Goal: Navigation & Orientation: Find specific page/section

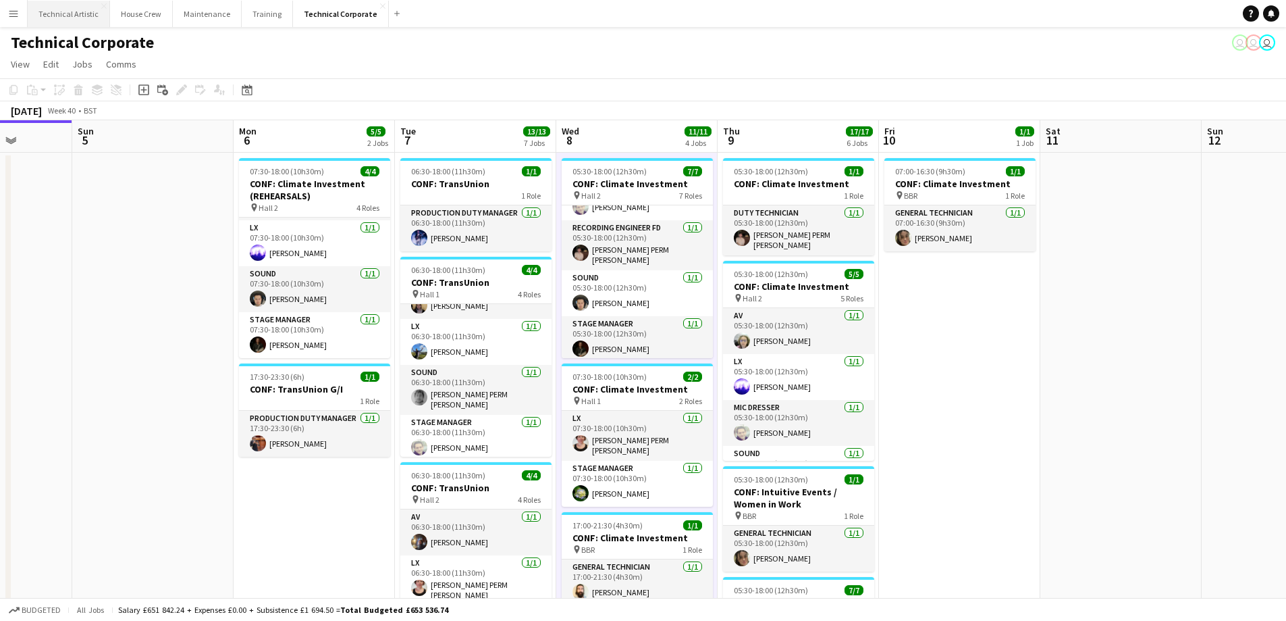
click at [59, 19] on button "Technical Artistic Close" at bounding box center [69, 14] width 82 height 26
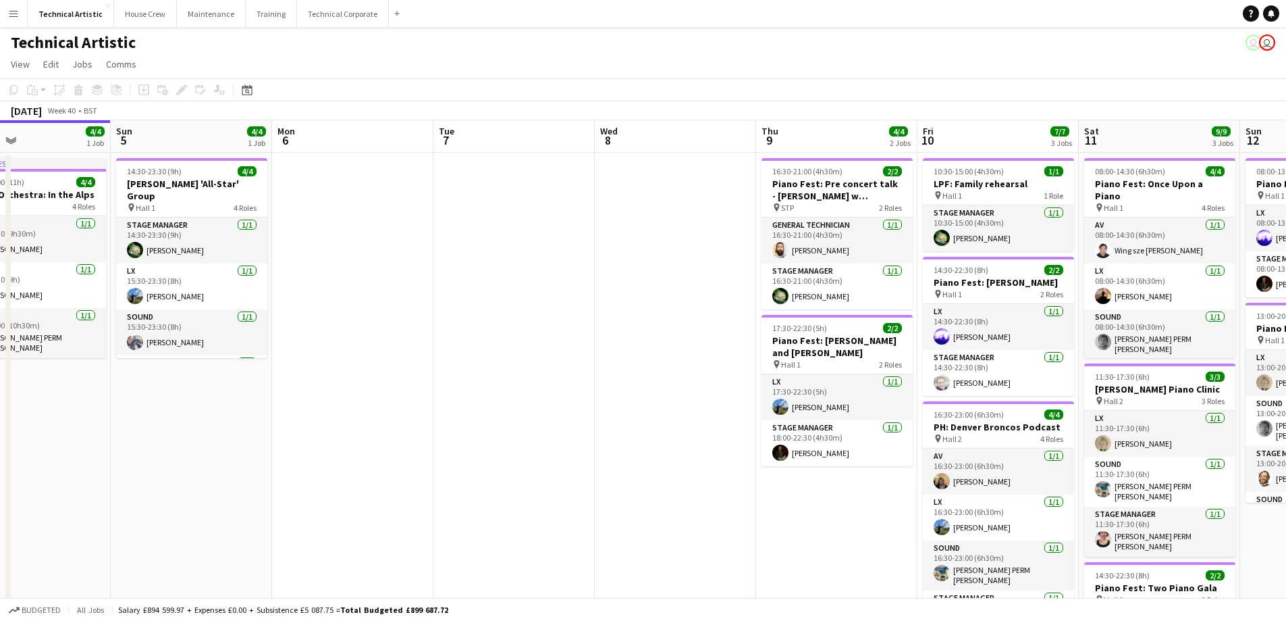
scroll to position [0, 407]
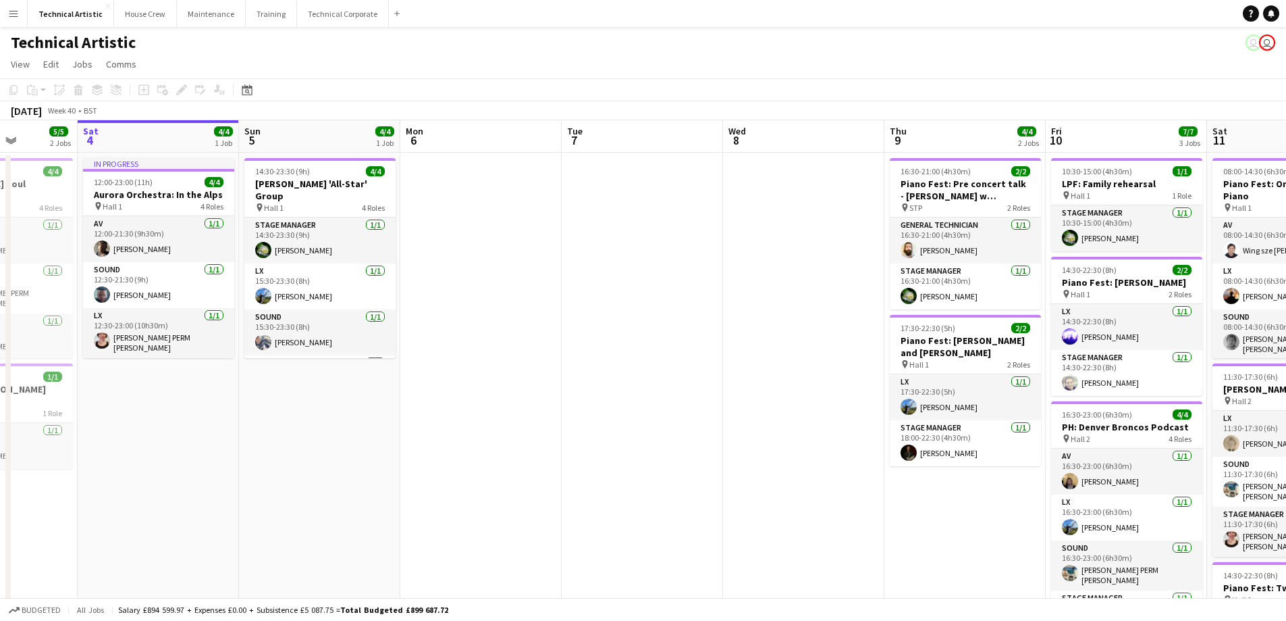
drag, startPoint x: 867, startPoint y: 443, endPoint x: 625, endPoint y: 452, distance: 241.9
click at [625, 452] on app-calendar-viewport "Wed 1 4/4 1 Job Thu 2 Fri 3 5/5 2 Jobs Sat 4 4/4 1 Job Sun 5 4/4 1 Job Mon 6 Tu…" at bounding box center [643, 433] width 1286 height 626
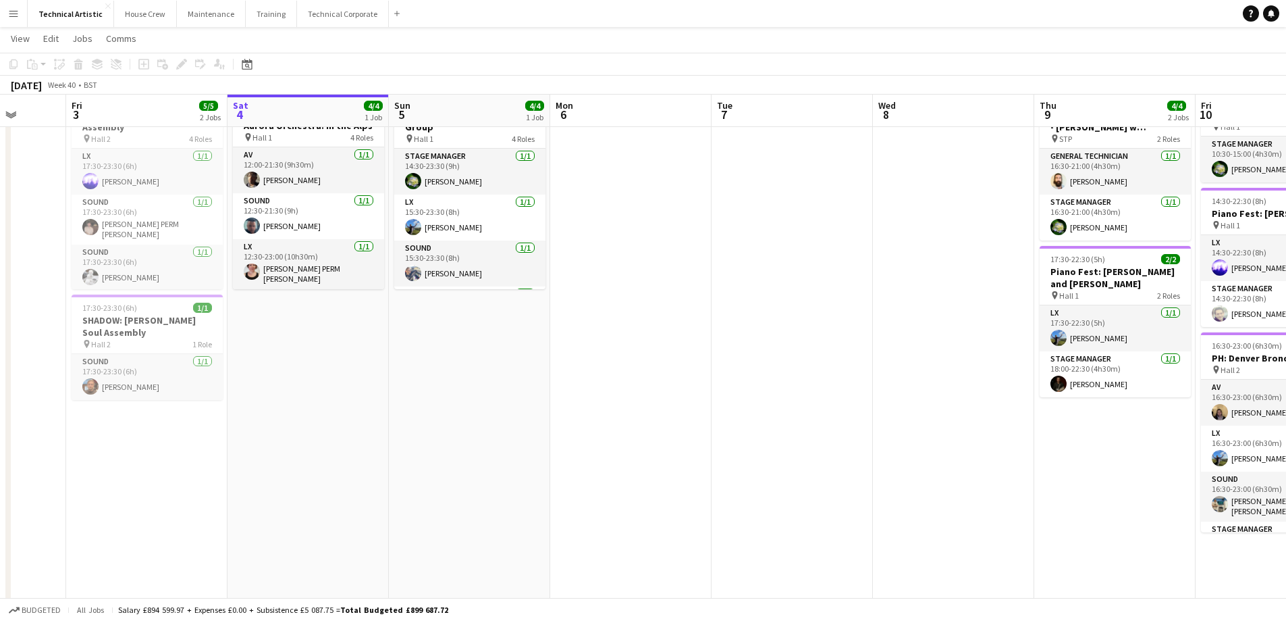
scroll to position [0, 417]
drag, startPoint x: 124, startPoint y: 451, endPoint x: 437, endPoint y: 467, distance: 313.1
click at [437, 467] on app-calendar-viewport "Tue 30 Wed 1 4/4 1 Job Thu 2 Fri 3 5/5 2 Jobs Sat 4 4/4 1 Job Sun 5 4/4 1 Job M…" at bounding box center [643, 331] width 1286 height 692
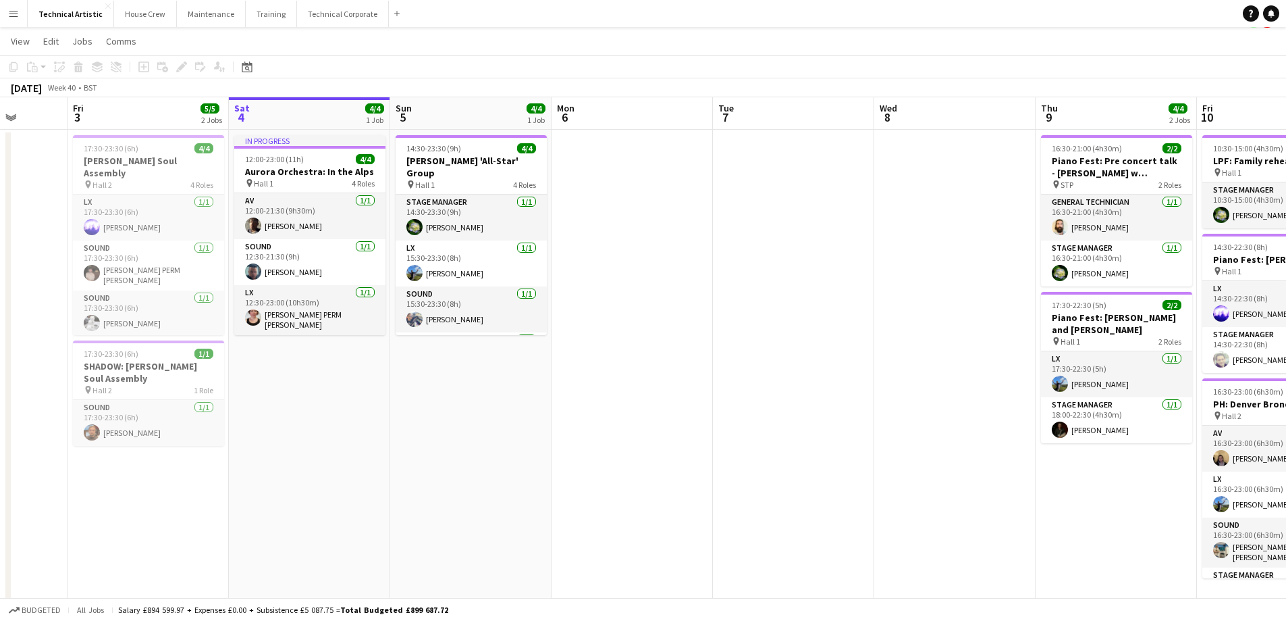
scroll to position [0, 0]
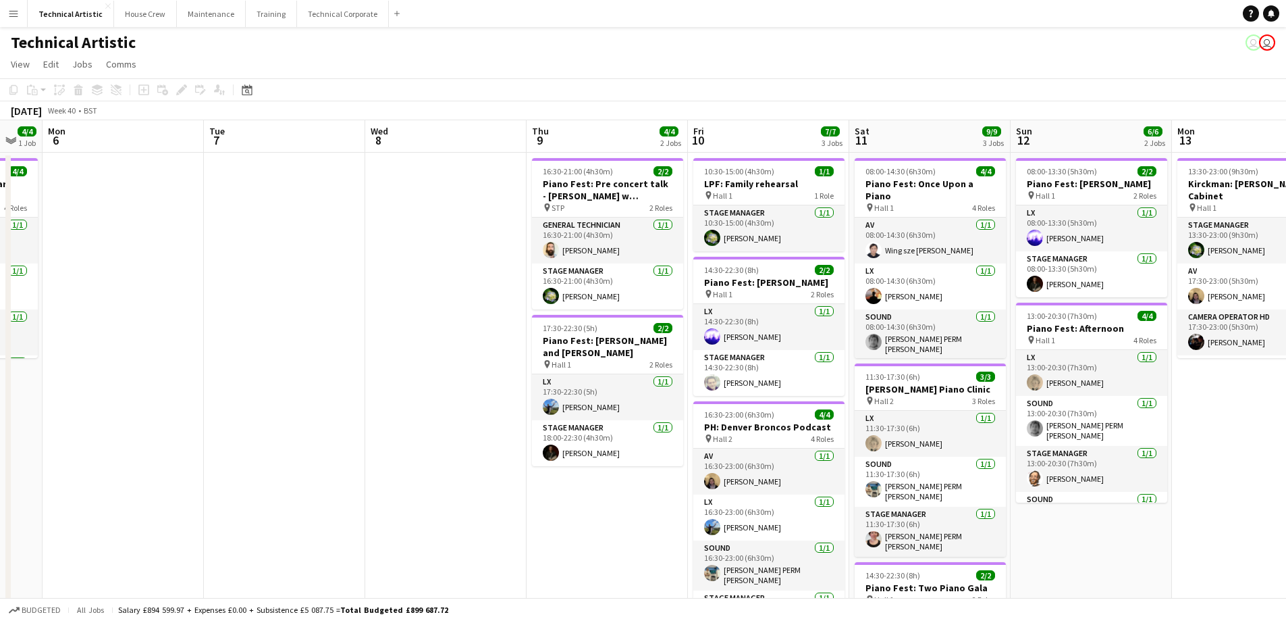
drag, startPoint x: 646, startPoint y: 503, endPoint x: 190, endPoint y: 513, distance: 456.6
click at [190, 513] on app-calendar-viewport "Fri 3 5/5 2 Jobs Sat 4 4/4 1 Job Sun 5 4/4 1 Job Mon 6 Tue 7 Wed 8 Thu 9 4/4 2 …" at bounding box center [643, 433] width 1286 height 626
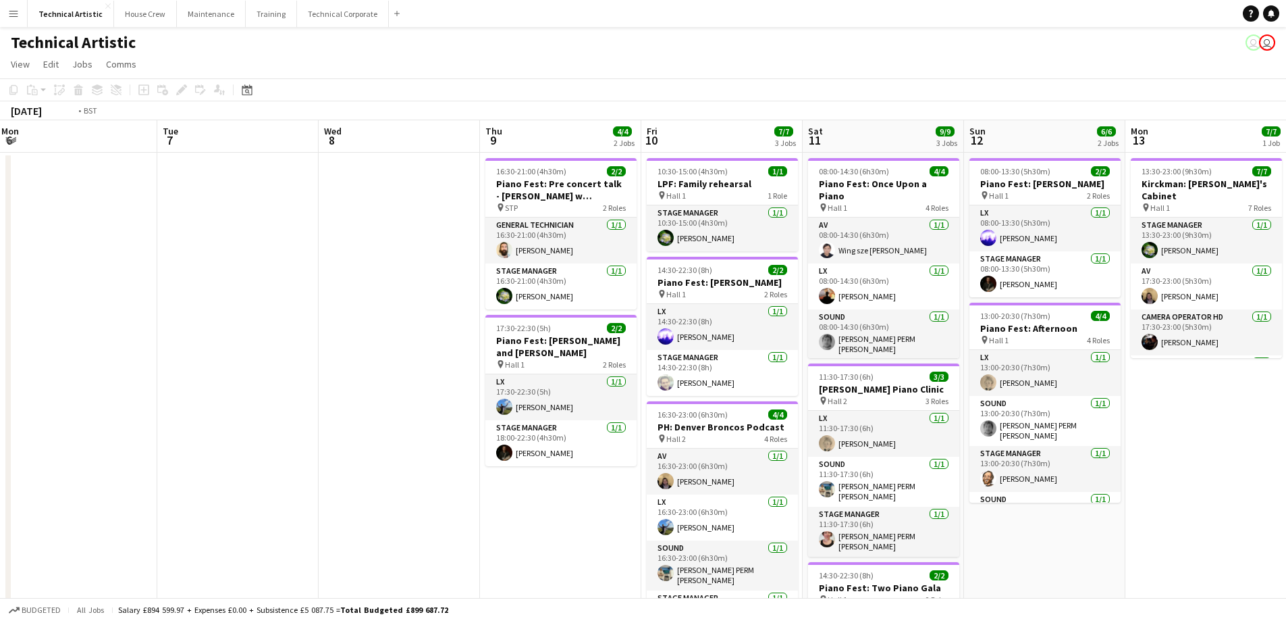
drag, startPoint x: 480, startPoint y: 540, endPoint x: 433, endPoint y: 541, distance: 47.3
click at [433, 542] on app-calendar-viewport "Fri 3 5/5 2 Jobs Sat 4 4/4 1 Job Sun 5 4/4 1 Job Mon 6 Tue 7 Wed 8 Thu 9 4/4 2 …" at bounding box center [643, 433] width 1286 height 626
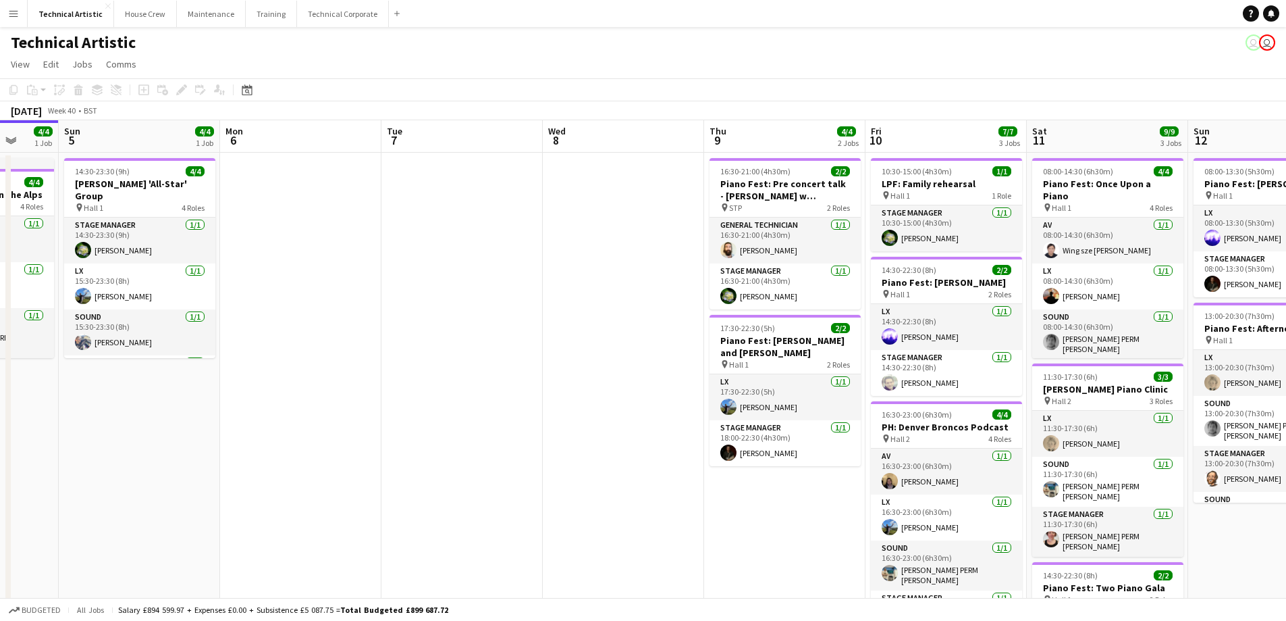
drag, startPoint x: 382, startPoint y: 540, endPoint x: 259, endPoint y: 367, distance: 211.7
click at [642, 536] on app-calendar-viewport "Fri 3 5/5 2 Jobs Sat 4 4/4 1 Job Sun 5 4/4 1 Job Mon 6 Tue 7 Wed 8 Thu 9 4/4 2 …" at bounding box center [643, 433] width 1286 height 626
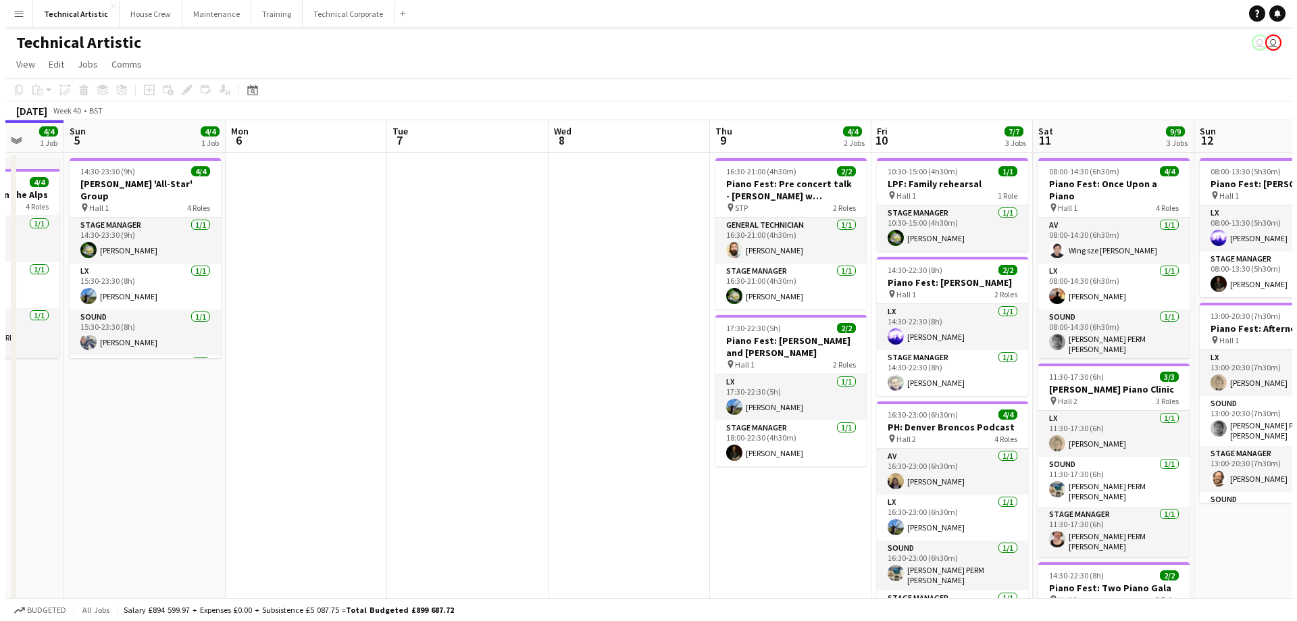
scroll to position [0, 390]
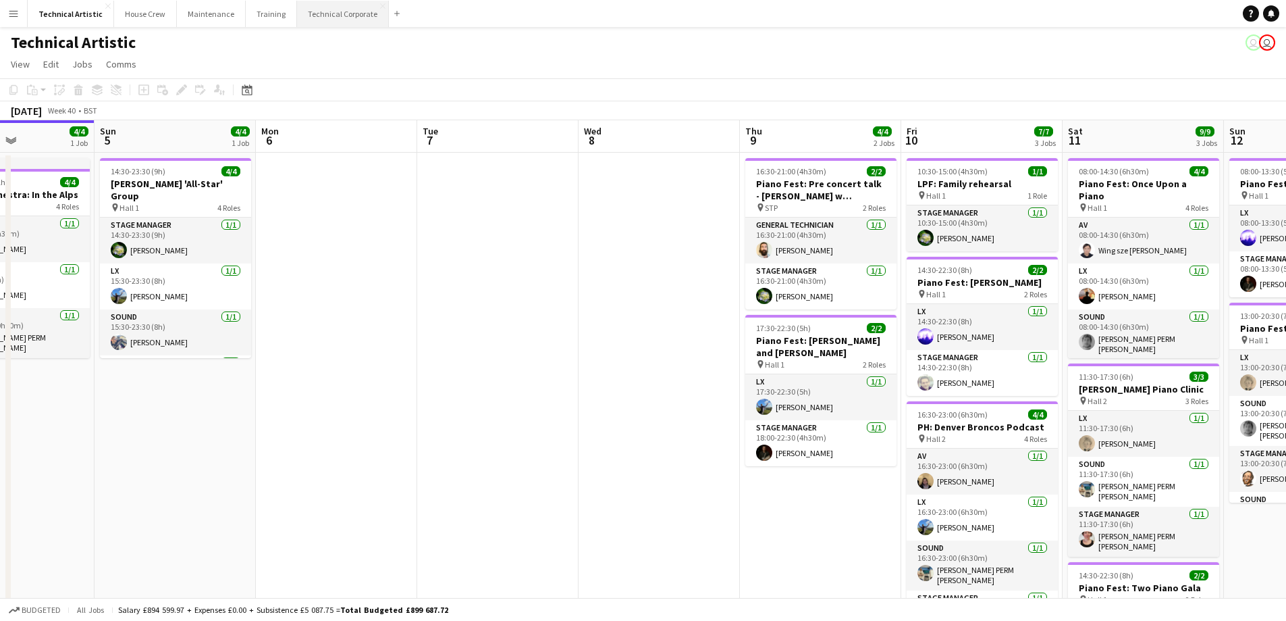
click at [332, 18] on button "Technical Corporate Close" at bounding box center [343, 14] width 92 height 26
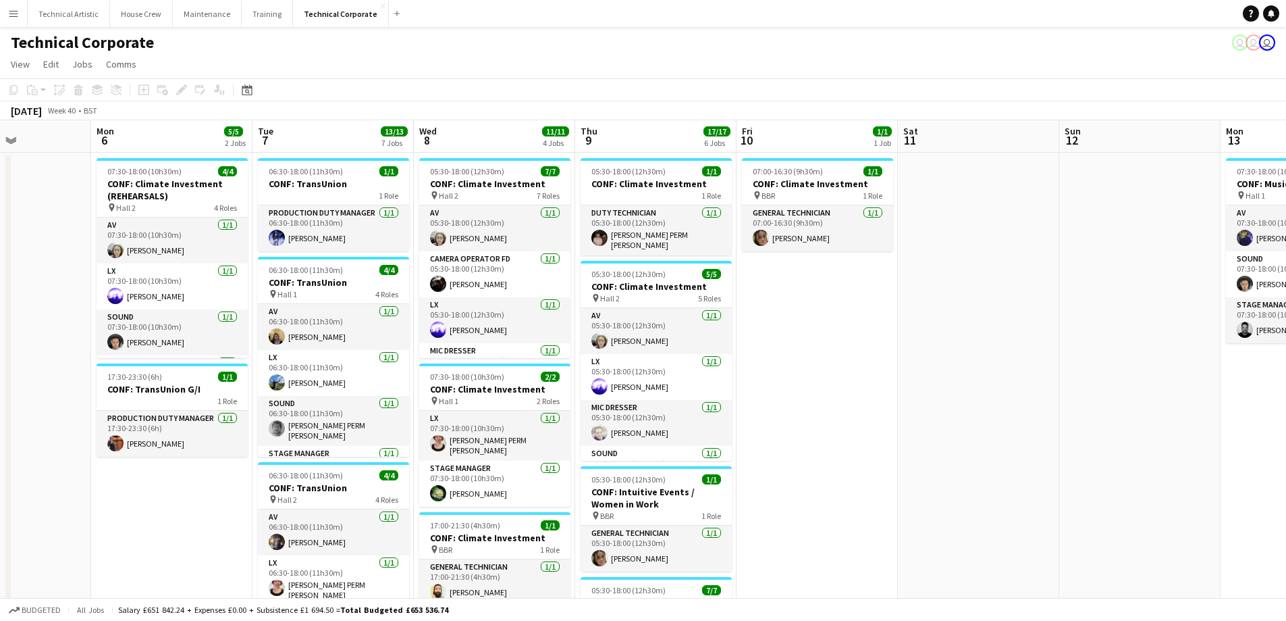
scroll to position [0, 402]
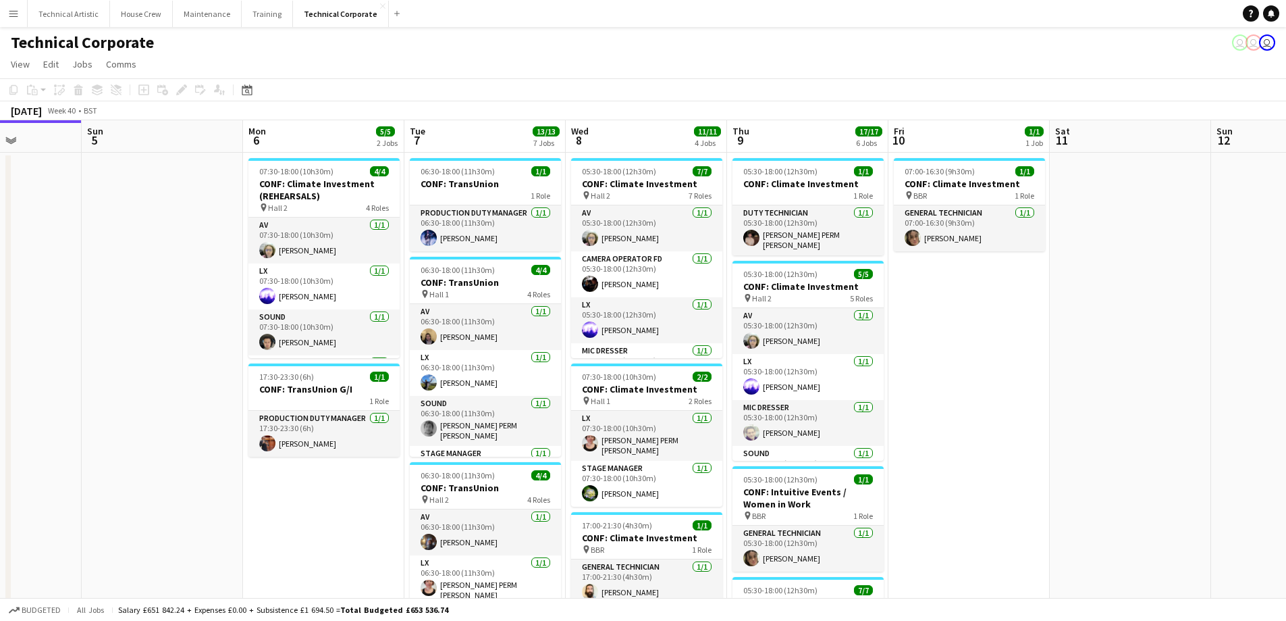
drag, startPoint x: 560, startPoint y: 534, endPoint x: 319, endPoint y: 528, distance: 241.2
click at [319, 528] on app-calendar-viewport "Thu 2 9/9 3 Jobs Fri 3 10/10 3 Jobs Sat 4 Sun 5 Mon 6 5/5 2 Jobs Tue 7 13/13 7 …" at bounding box center [643, 610] width 1286 height 981
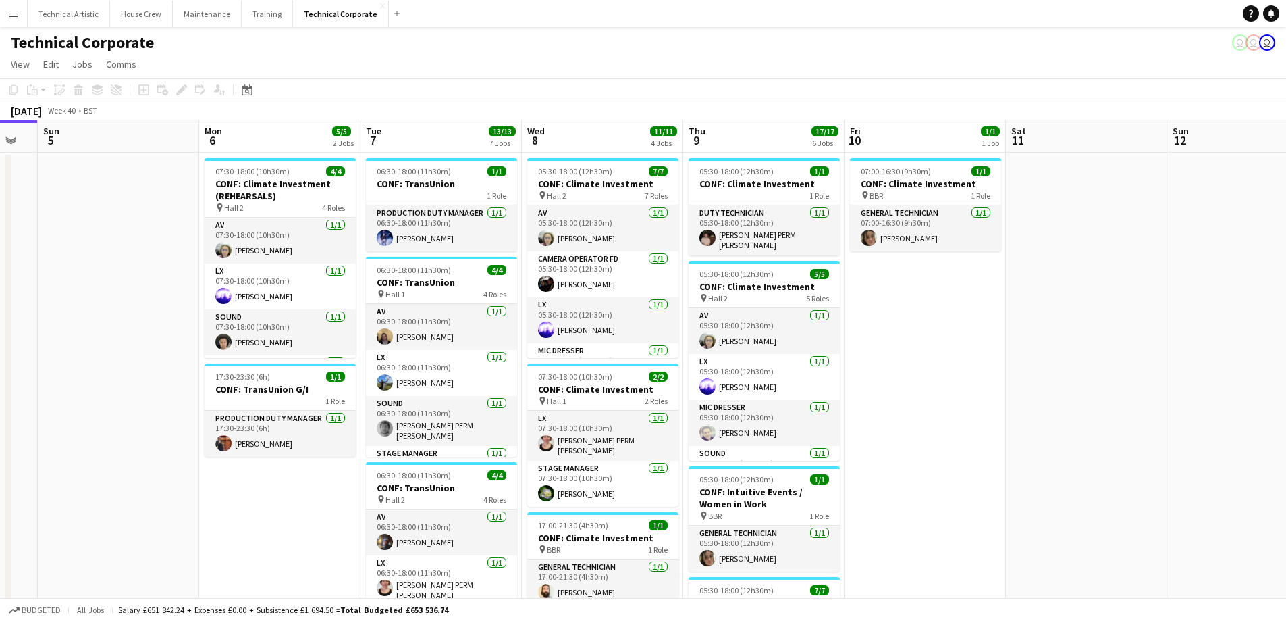
drag, startPoint x: 999, startPoint y: 502, endPoint x: 955, endPoint y: 515, distance: 46.6
click at [955, 515] on app-calendar-viewport "Thu 2 9/9 3 Jobs Fri 3 10/10 3 Jobs Sat 4 Sun 5 Mon 6 5/5 2 Jobs Tue 7 13/13 7 …" at bounding box center [643, 610] width 1286 height 981
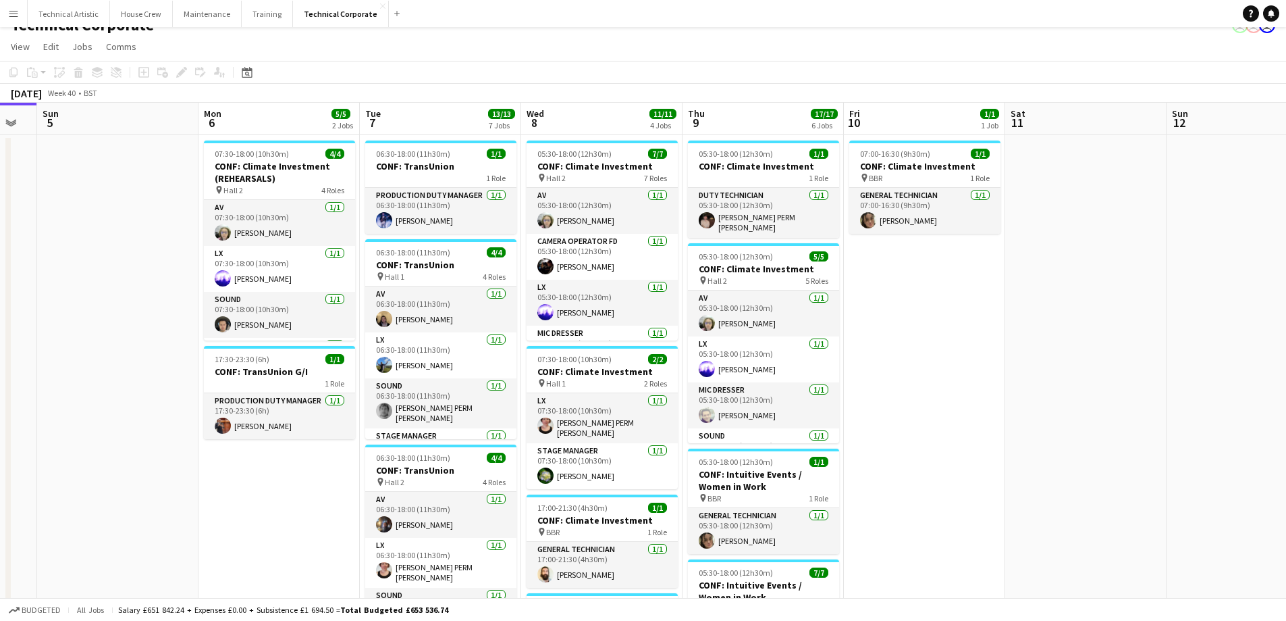
scroll to position [0, 0]
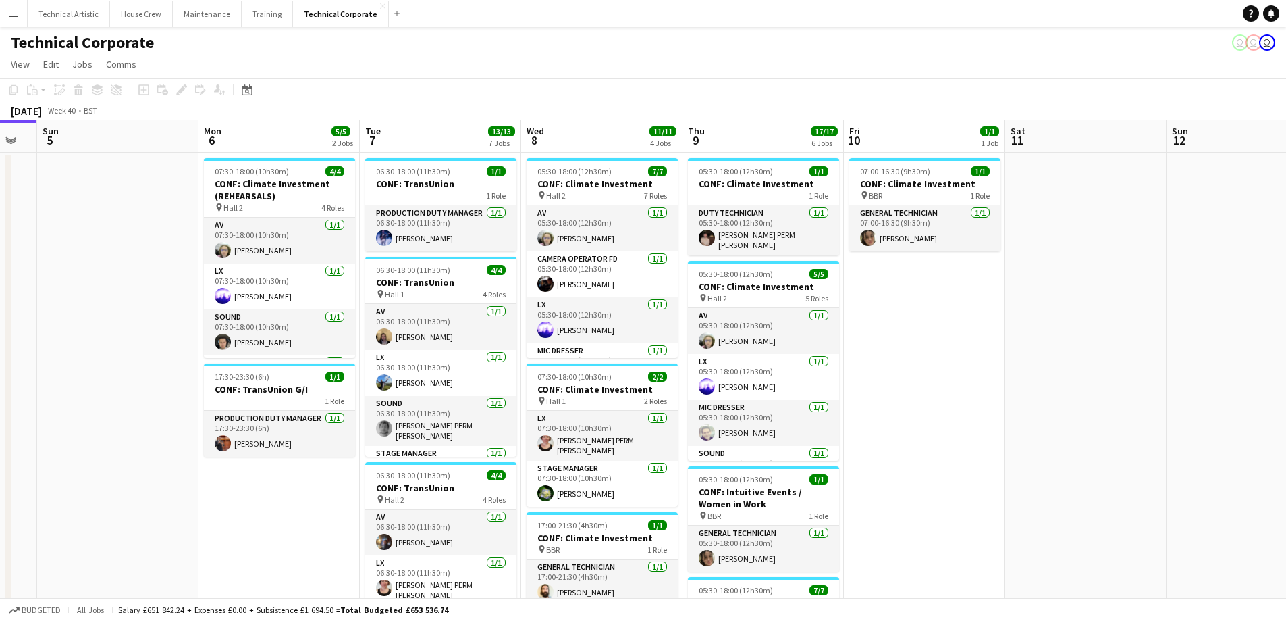
click at [80, 274] on app-date-cell at bounding box center [117, 627] width 161 height 948
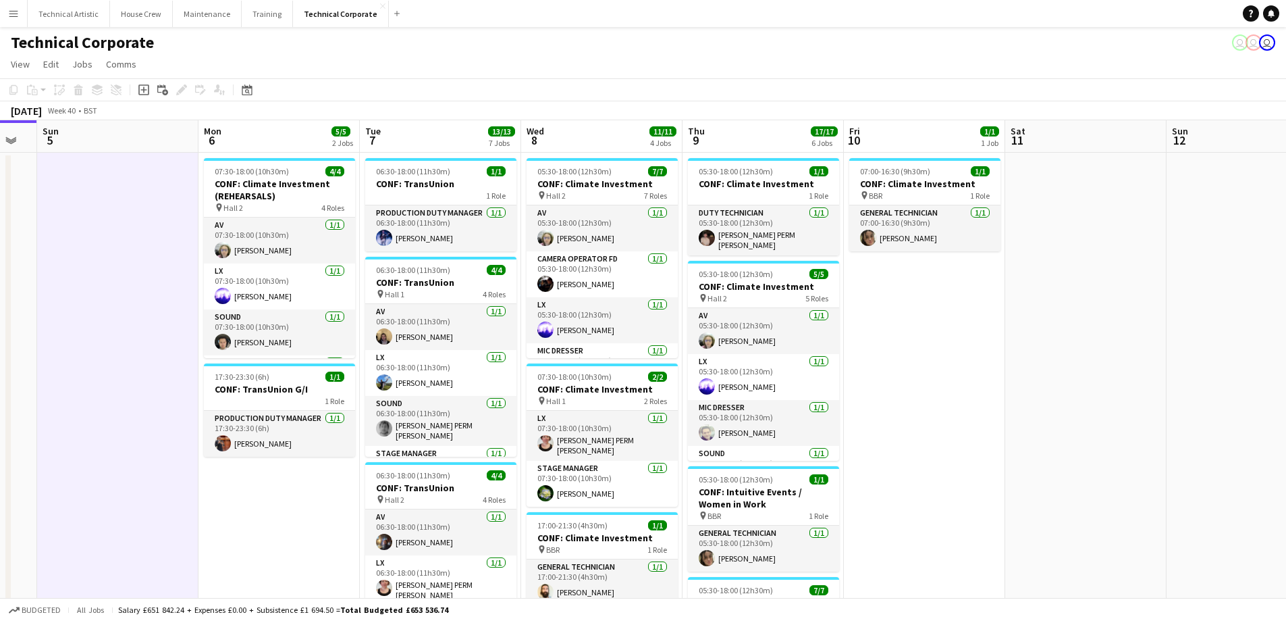
click at [453, 48] on div "Technical Corporate user user user" at bounding box center [643, 40] width 1286 height 26
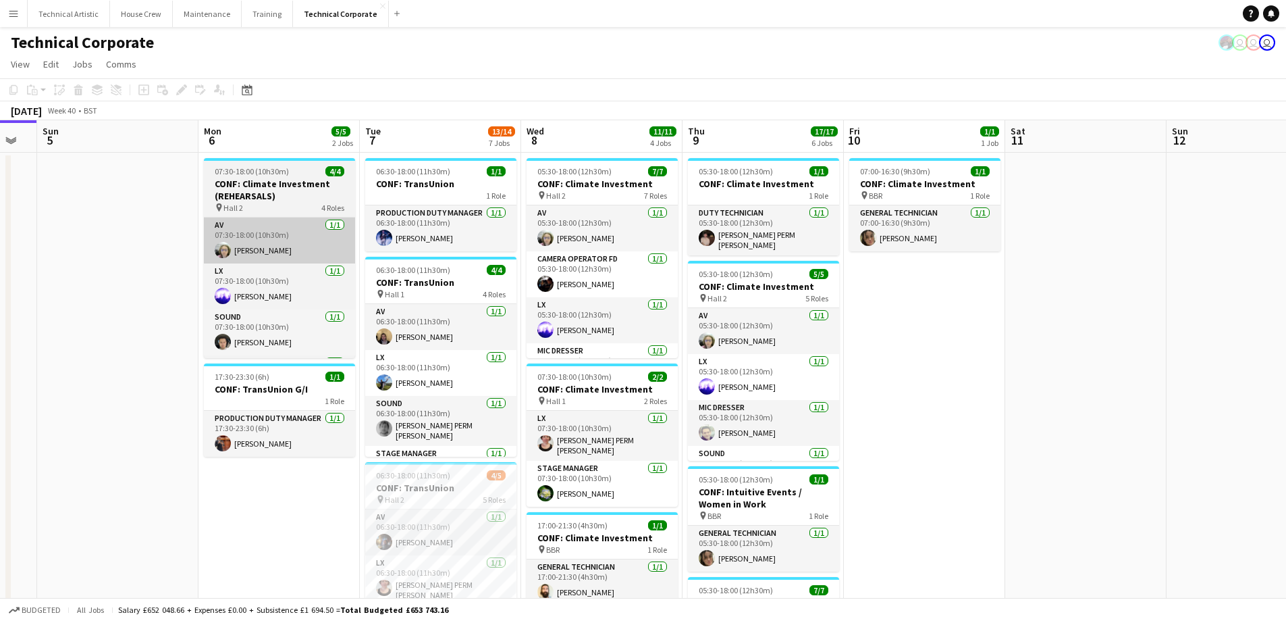
drag, startPoint x: 251, startPoint y: 509, endPoint x: 323, endPoint y: 245, distance: 273.6
click at [251, 509] on app-date-cell "07:30-18:00 (10h30m) 4/4 CONF: Climate Investment (REHEARSALS) pin Hall 2 4 Rol…" at bounding box center [279, 627] width 161 height 948
